Goal: Find specific page/section: Find specific page/section

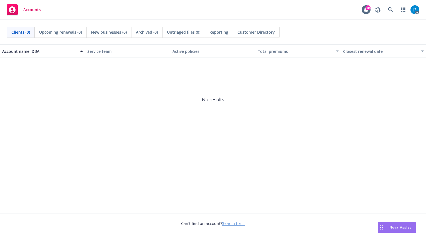
click at [50, 7] on div "Accounts 10 AC" at bounding box center [213, 10] width 426 height 20
click at [391, 8] on icon at bounding box center [390, 9] width 5 height 5
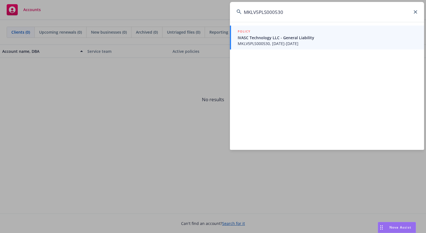
type input "MKLV5PLS000530"
click at [266, 36] on span "IVASC Technology LLC - General Liability" at bounding box center [328, 38] width 180 height 6
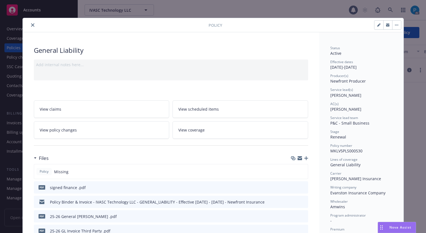
click at [31, 25] on icon "close" at bounding box center [32, 24] width 3 height 3
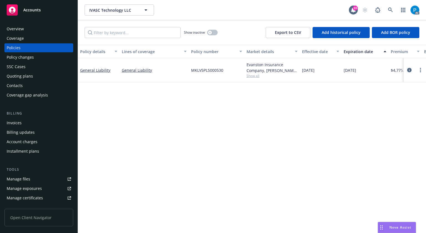
click at [19, 121] on div "Invoices" at bounding box center [14, 122] width 15 height 9
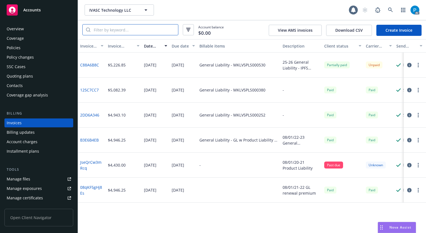
click at [128, 30] on input "search" at bounding box center [134, 29] width 88 height 11
paste input "MKLV5PLS000530"
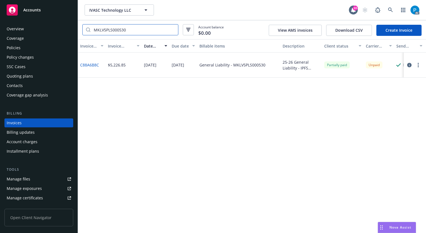
type input "MKLV5PLS000530"
